Goal: Navigation & Orientation: Understand site structure

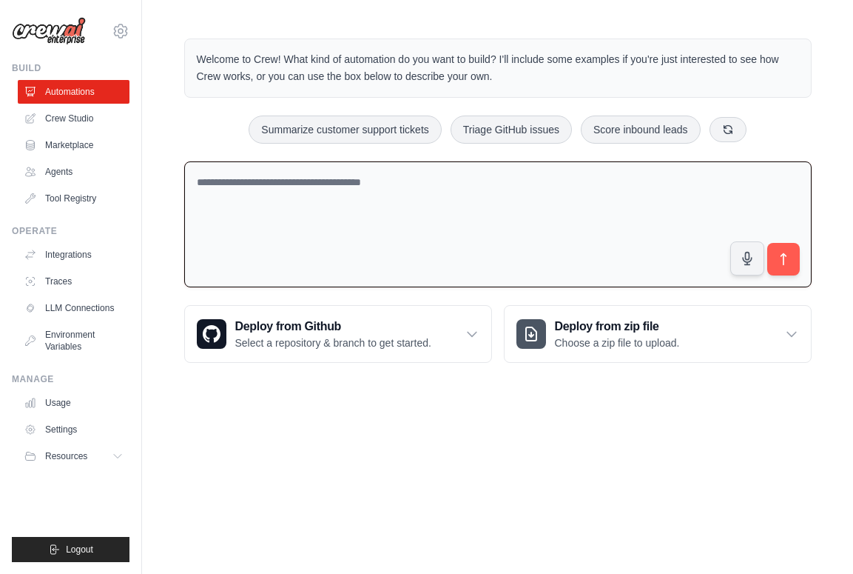
click at [296, 196] on textarea at bounding box center [498, 224] width 628 height 127
click at [152, 171] on div "Welcome to Crew! What kind of automation do you want to build? I'll include som…" at bounding box center [497, 201] width 711 height 372
click at [72, 116] on link "Crew Studio" at bounding box center [75, 119] width 112 height 24
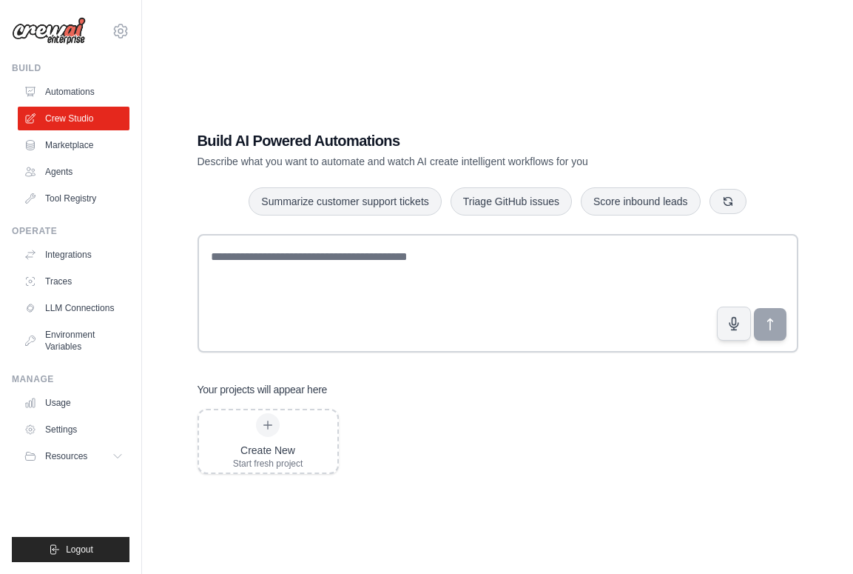
scroll to position [30, 0]
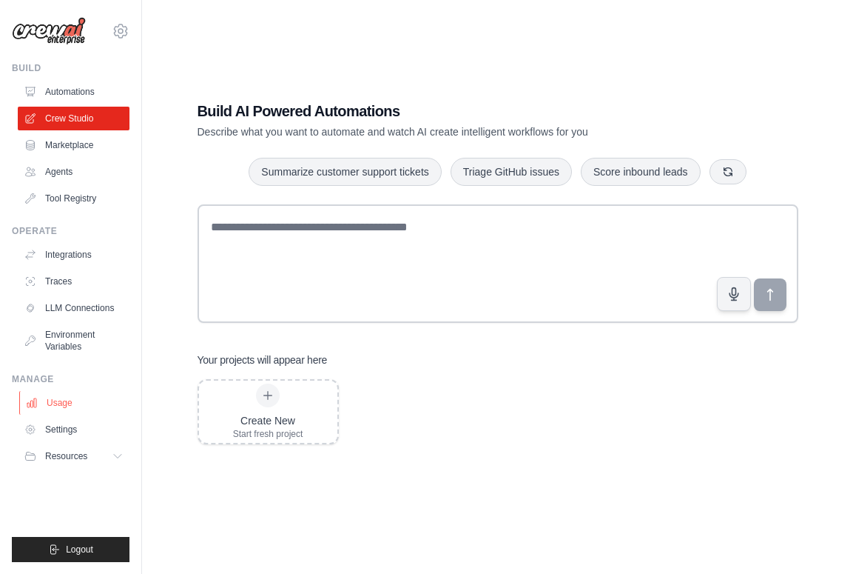
click at [70, 404] on link "Usage" at bounding box center [75, 403] width 112 height 24
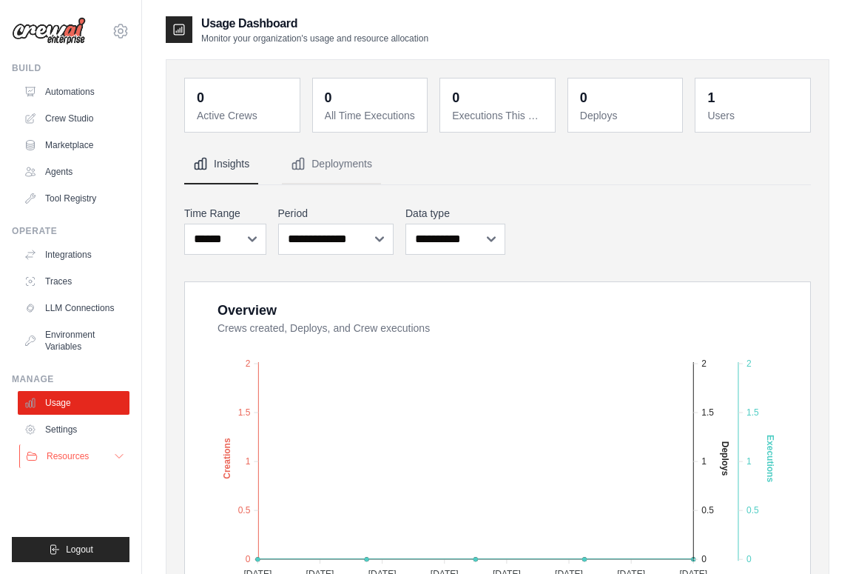
click at [81, 460] on span "Resources" at bounding box center [68, 456] width 42 height 12
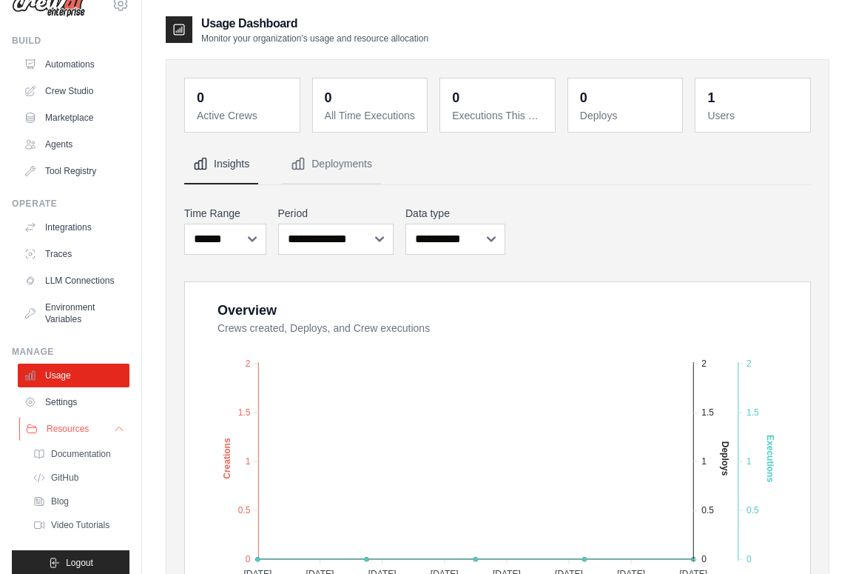
scroll to position [19, 0]
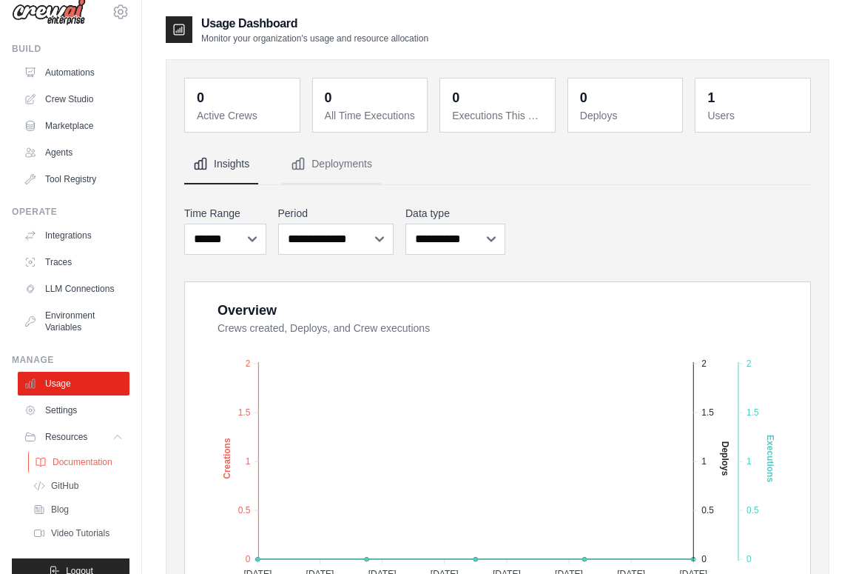
click at [76, 461] on span "Documentation" at bounding box center [83, 462] width 60 height 12
click at [71, 485] on span "GitHub" at bounding box center [66, 486] width 27 height 12
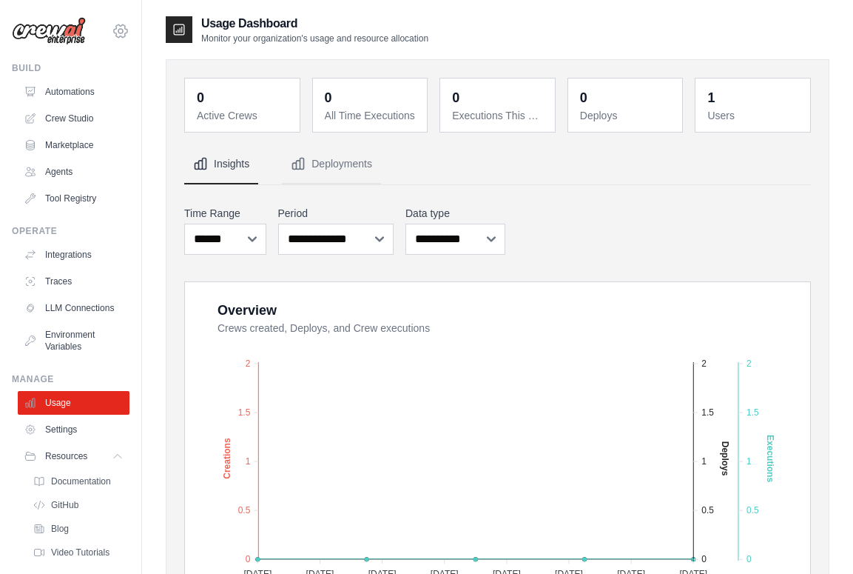
click at [116, 29] on icon at bounding box center [121, 31] width 18 height 18
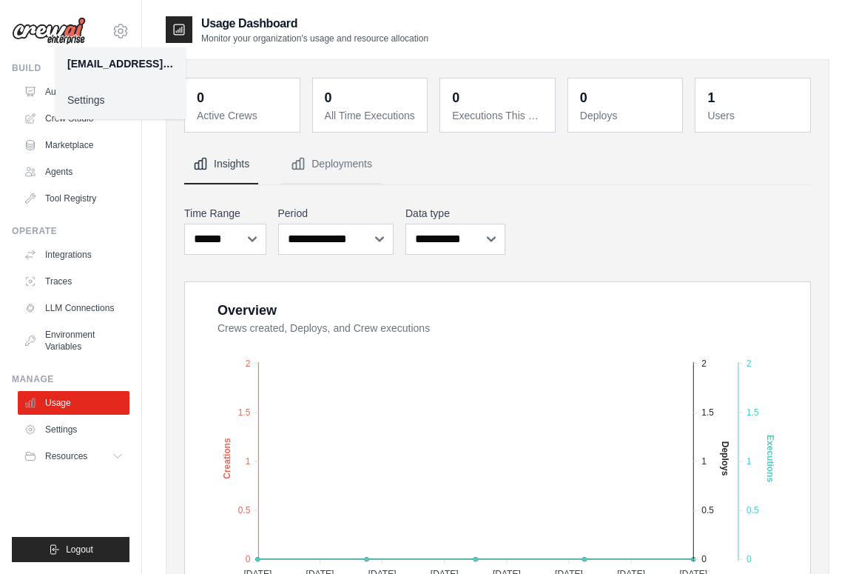
click at [115, 104] on link "Settings" at bounding box center [121, 100] width 130 height 27
click at [85, 98] on link "Settings" at bounding box center [121, 100] width 130 height 27
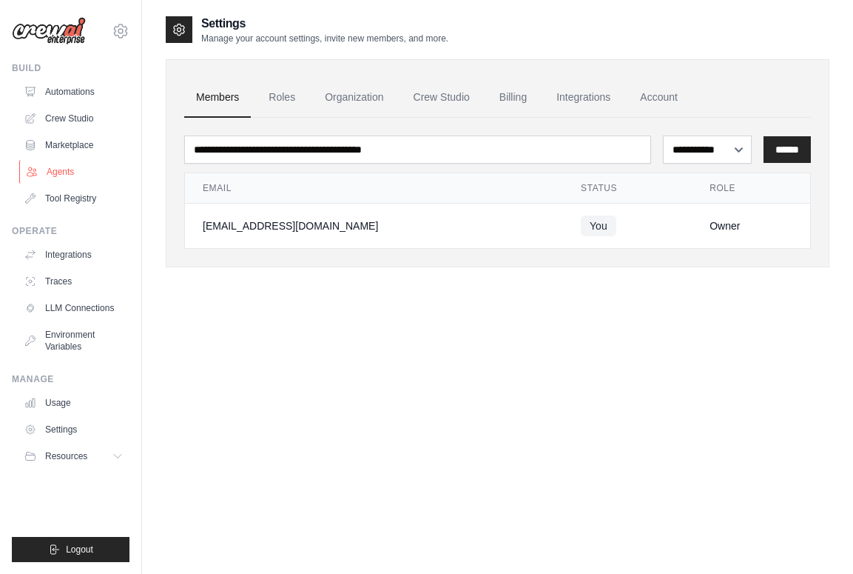
click at [64, 172] on link "Agents" at bounding box center [75, 172] width 112 height 24
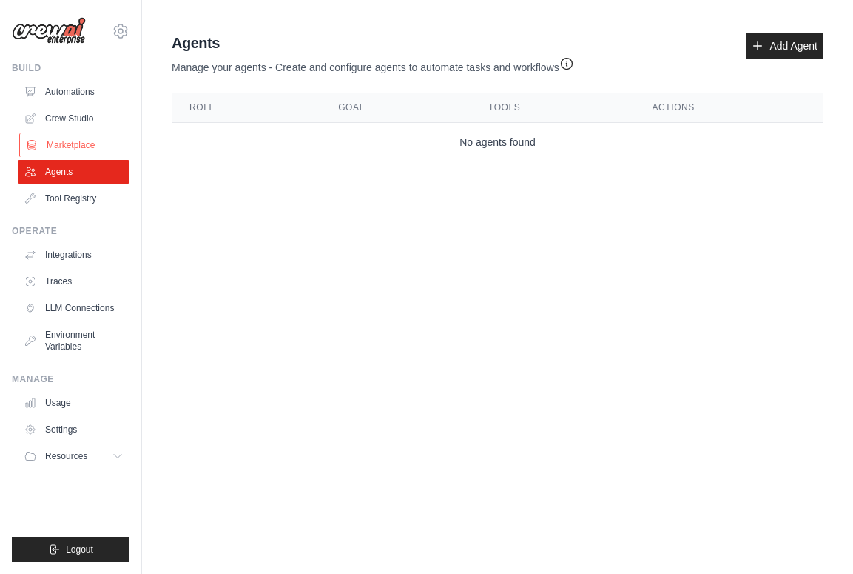
click at [67, 142] on link "Marketplace" at bounding box center [75, 145] width 112 height 24
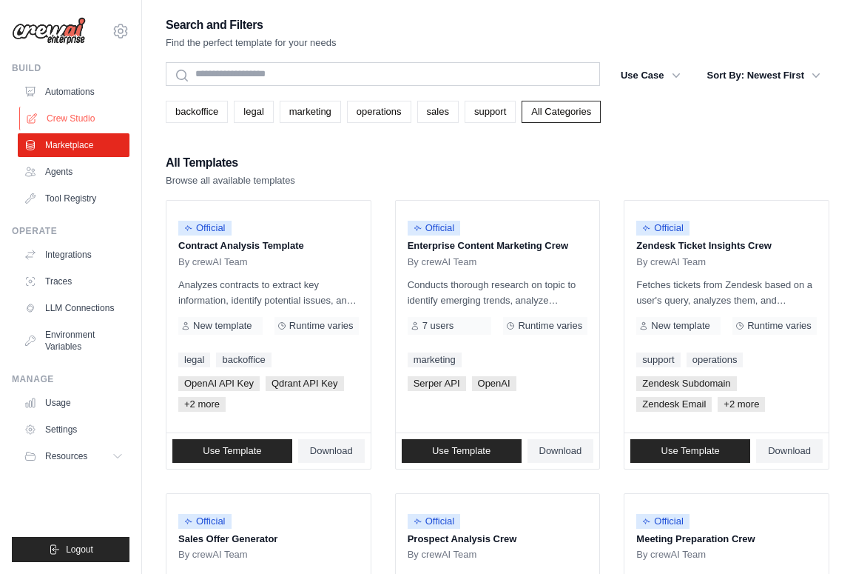
click at [68, 118] on link "Crew Studio" at bounding box center [75, 119] width 112 height 24
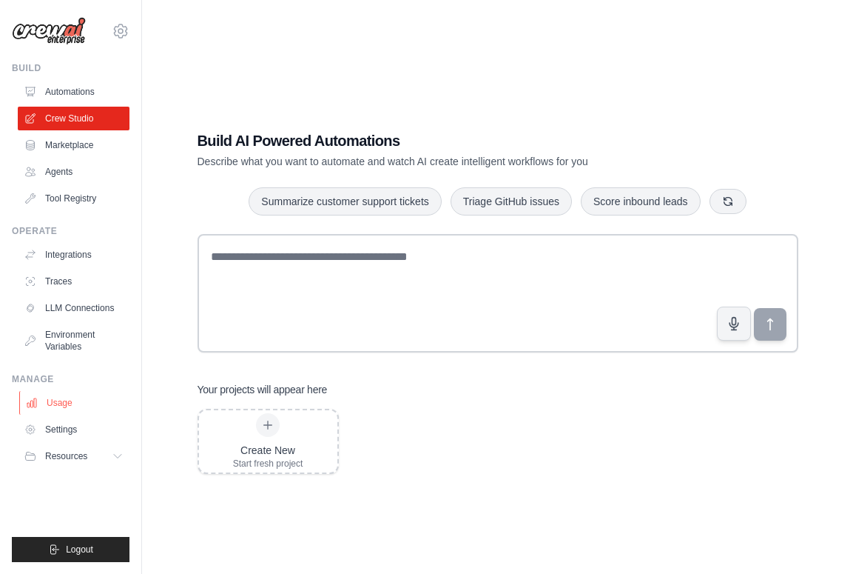
scroll to position [30, 0]
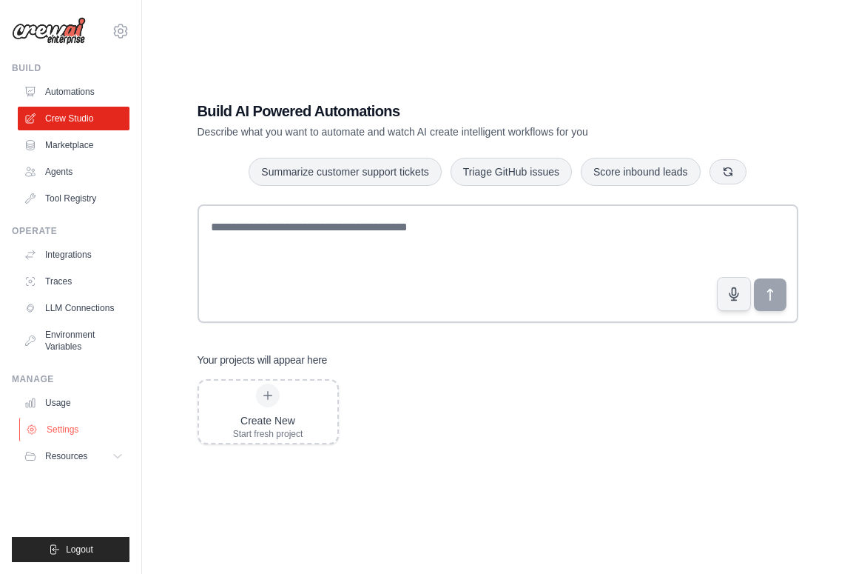
click at [64, 426] on link "Settings" at bounding box center [75, 429] width 112 height 24
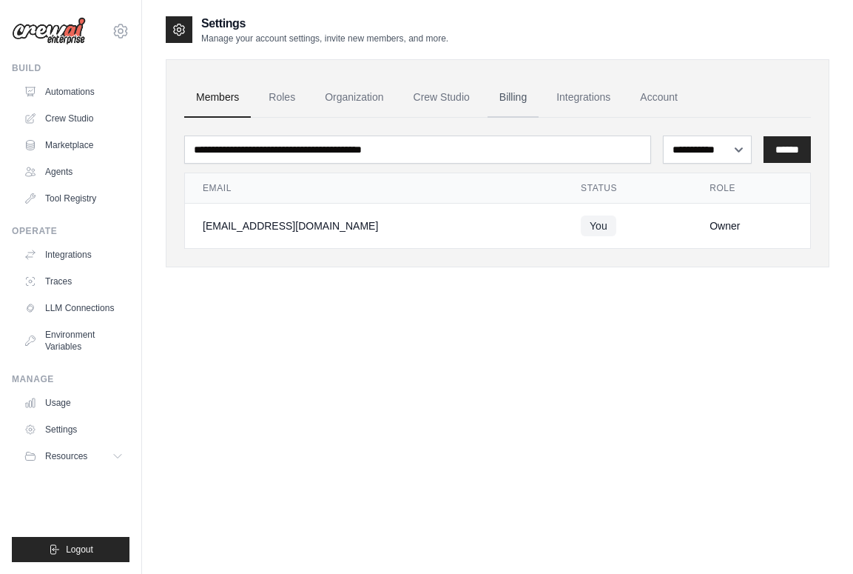
click at [513, 90] on link "Billing" at bounding box center [513, 98] width 51 height 40
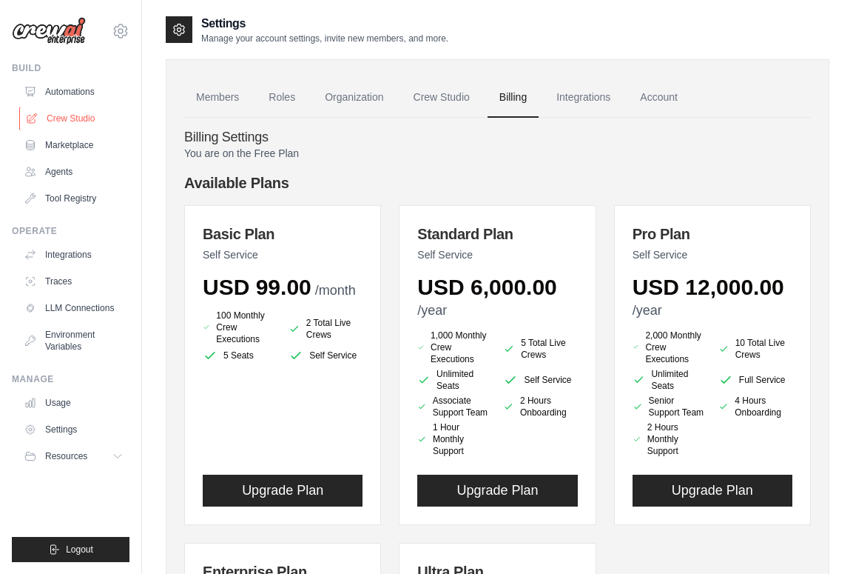
click at [63, 122] on link "Crew Studio" at bounding box center [75, 119] width 112 height 24
